Goal: Register for event/course

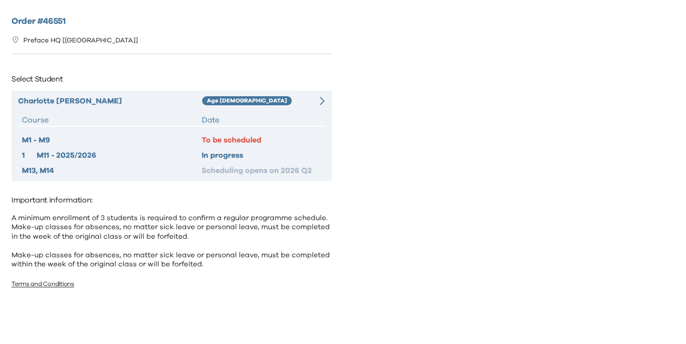
click at [300, 97] on div "Age [DEMOGRAPHIC_DATA]" at bounding box center [255, 100] width 107 height 11
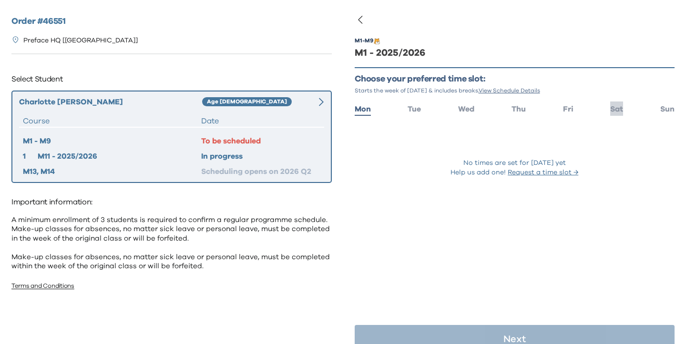
click at [616, 107] on span "Sat" at bounding box center [617, 109] width 13 height 8
click at [615, 109] on span "Sat" at bounding box center [617, 109] width 13 height 8
click at [663, 109] on span "Sun" at bounding box center [668, 109] width 14 height 8
click at [620, 106] on span "Sat" at bounding box center [617, 109] width 13 height 8
click at [565, 107] on span "Fri" at bounding box center [568, 109] width 10 height 8
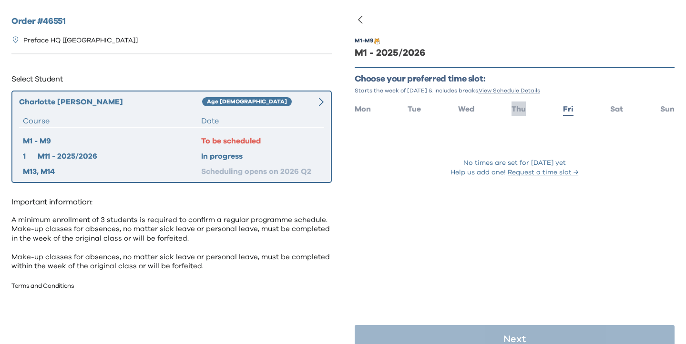
click at [523, 108] on span "Thu" at bounding box center [519, 109] width 14 height 8
click at [467, 111] on span "Wed" at bounding box center [466, 109] width 16 height 8
click at [423, 106] on ul "Mon Tue Wed Thu Fri Sat Sun" at bounding box center [515, 109] width 321 height 14
click at [412, 105] on span "Tue" at bounding box center [414, 109] width 13 height 8
click at [352, 110] on div "M1 - M9 + M1 - 2025/2026 Choose your preferred time slot: Starts the week of [D…" at bounding box center [514, 172] width 343 height 344
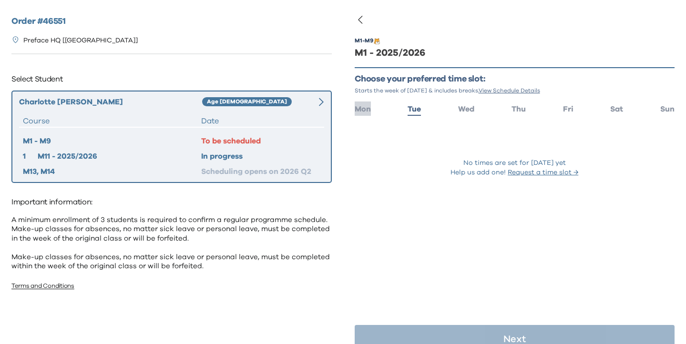
click at [359, 110] on span "Mon" at bounding box center [363, 109] width 16 height 8
